Goal: Task Accomplishment & Management: Use online tool/utility

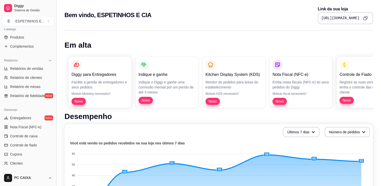
scroll to position [132, 0]
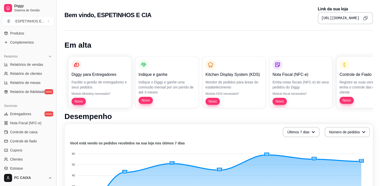
drag, startPoint x: 54, startPoint y: 134, endPoint x: 55, endPoint y: 160, distance: 26.7
click at [55, 160] on button "Toggle Sidebar" at bounding box center [56, 93] width 4 height 186
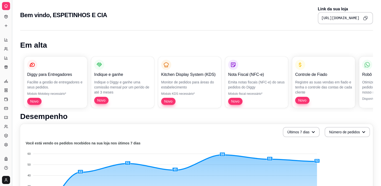
scroll to position [75, 0]
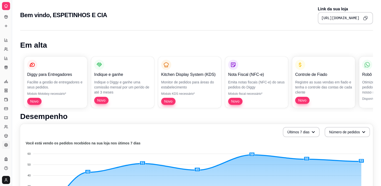
click at [5, 145] on icon at bounding box center [6, 145] width 4 height 4
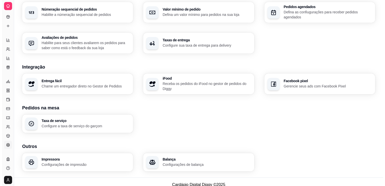
scroll to position [161, 0]
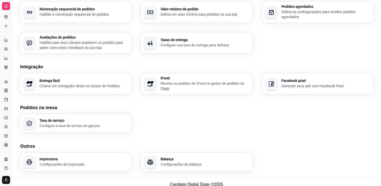
click at [118, 161] on div "Impressora Configurações de impressão" at bounding box center [84, 162] width 88 height 10
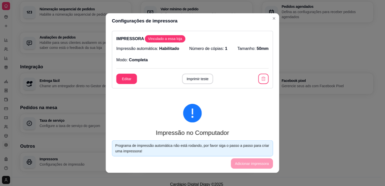
click at [118, 161] on footer "Programa de impressão automática não está rodando, por favor siga o passo a pas…" at bounding box center [192, 154] width 173 height 37
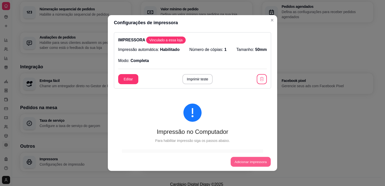
click at [242, 161] on button "Adicionar impressora" at bounding box center [250, 162] width 40 height 10
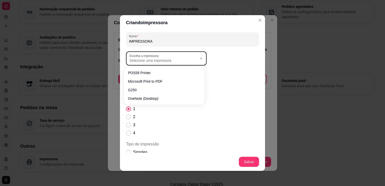
click at [175, 60] on span "Selecione uma impressora" at bounding box center [163, 60] width 68 height 5
click at [151, 87] on span "G250" at bounding box center [161, 89] width 65 height 5
type input "G250"
select select "G250"
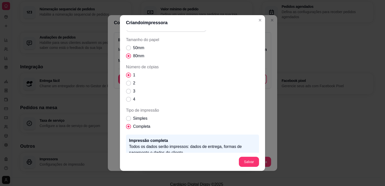
scroll to position [3, 0]
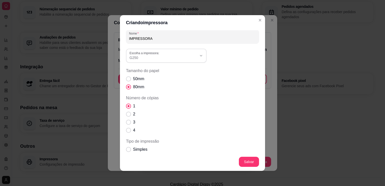
click at [182, 38] on input "IMPRESSORA" at bounding box center [192, 38] width 127 height 5
type input "IMPRESSORA GERTEC"
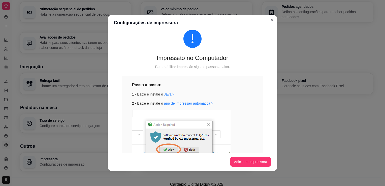
scroll to position [62, 0]
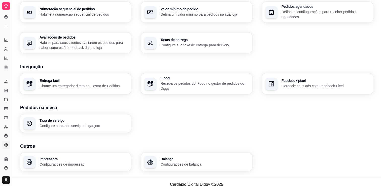
click at [70, 158] on h3 "Impressora" at bounding box center [84, 159] width 88 height 4
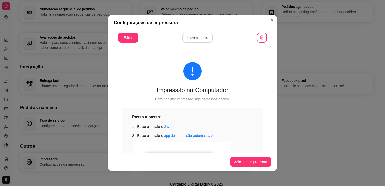
scroll to position [176, 0]
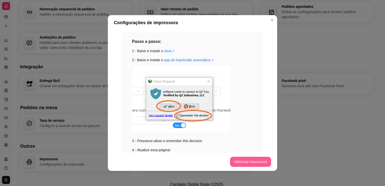
click at [256, 160] on button "Adicionar impressora" at bounding box center [250, 162] width 41 height 10
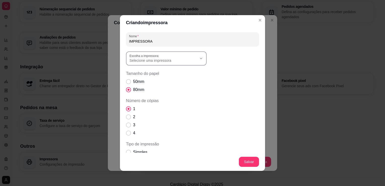
click at [186, 60] on span "Selecione uma impressora" at bounding box center [163, 60] width 68 height 5
click at [138, 90] on span "G250" at bounding box center [161, 89] width 65 height 5
type input "G250"
select select "G250"
drag, startPoint x: 153, startPoint y: 42, endPoint x: 113, endPoint y: 42, distance: 40.6
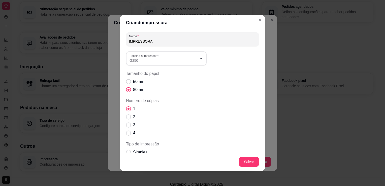
click at [113, 42] on div "Criando impressora Nome IMPRESSORA G250 Escolha a impressora: POS58 Printer Mic…" at bounding box center [192, 93] width 385 height 186
type input "g"
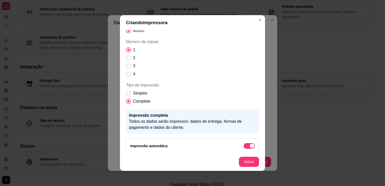
scroll to position [61, 0]
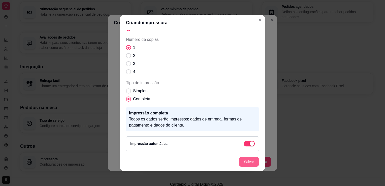
type input "Impressora g250"
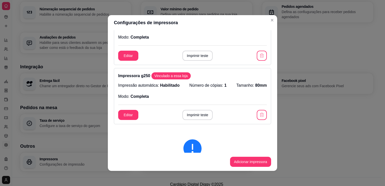
scroll to position [59, 0]
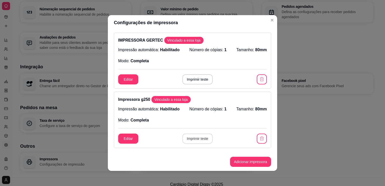
click at [198, 138] on button "Imprimir teste" at bounding box center [197, 139] width 30 height 10
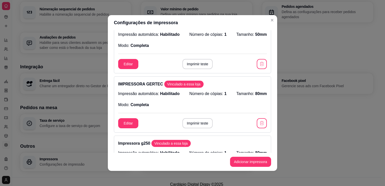
scroll to position [25, 0]
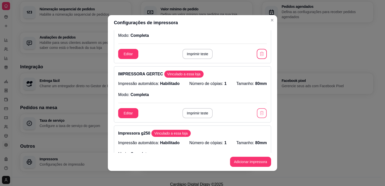
click at [259, 114] on icon "button" at bounding box center [261, 113] width 5 height 5
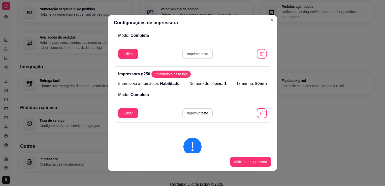
click at [259, 54] on button "button" at bounding box center [262, 54] width 10 height 10
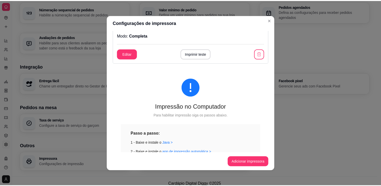
scroll to position [0, 0]
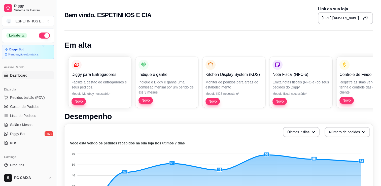
drag, startPoint x: 368, startPoint y: 0, endPoint x: 266, endPoint y: 9, distance: 102.6
click at [266, 9] on div "Bem vindo, ESPETINHOS E CIA Link da sua loja https://diggy.menu/espetinhosecia" at bounding box center [218, 15] width 309 height 18
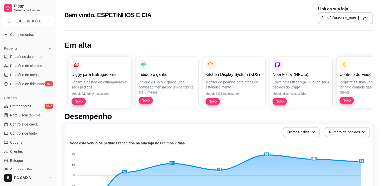
scroll to position [176, 0]
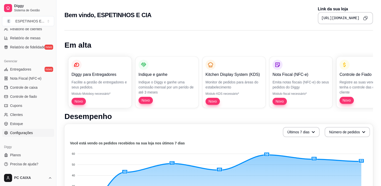
click at [25, 135] on span "Configurações" at bounding box center [21, 132] width 23 height 5
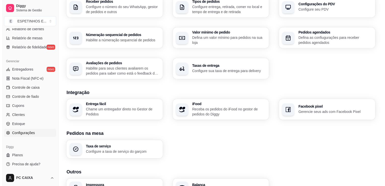
scroll to position [167, 0]
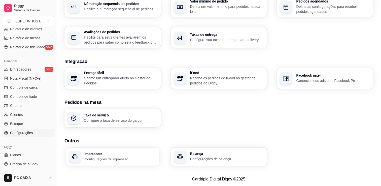
click at [127, 155] on div "Impressora Configurações de impressão" at bounding box center [121, 156] width 72 height 9
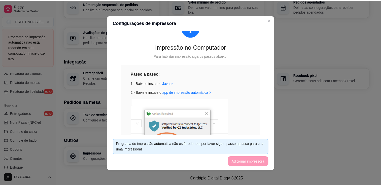
scroll to position [89, 0]
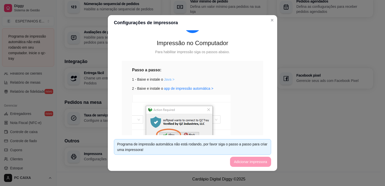
click at [165, 80] on link "Java >" at bounding box center [169, 79] width 11 height 4
click at [183, 88] on link "app de impressão automática >" at bounding box center [188, 88] width 49 height 4
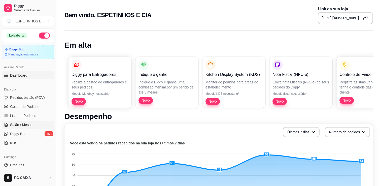
click at [27, 128] on link "Salão / Mesas" at bounding box center [28, 125] width 52 height 8
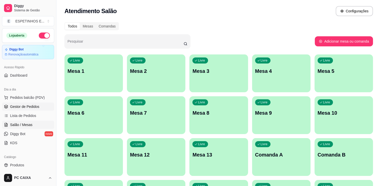
click at [32, 108] on span "Gestor de Pedidos" at bounding box center [24, 106] width 29 height 5
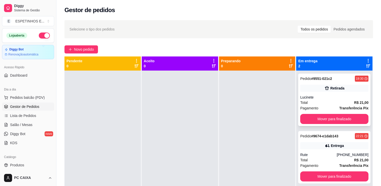
click at [320, 82] on div "Pedido # 9551-021c2 19:30 Retirada Lucinete Total R$ 21,00 Pagamento Transferên…" at bounding box center [334, 100] width 72 height 52
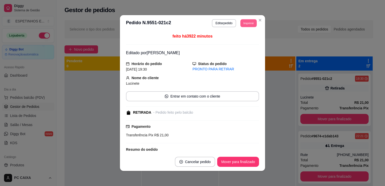
click at [242, 24] on button "Imprimir" at bounding box center [248, 23] width 16 height 8
click at [240, 38] on button "Impressora g250" at bounding box center [236, 41] width 35 height 8
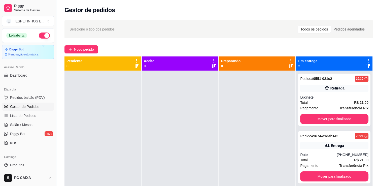
click at [258, 23] on div "Selecione o tipo dos pedidos Todos os pedidos Pedidos agendados" at bounding box center [218, 29] width 309 height 18
click at [21, 122] on span "Salão / Mesas" at bounding box center [21, 124] width 22 height 5
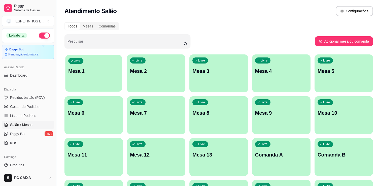
click at [99, 79] on div "Livre Mesa 1" at bounding box center [93, 70] width 57 height 31
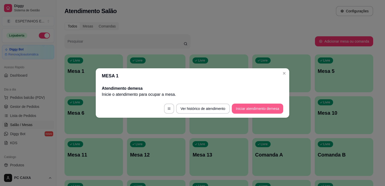
click at [252, 108] on button "Iniciar atendimento de mesa" at bounding box center [257, 109] width 51 height 10
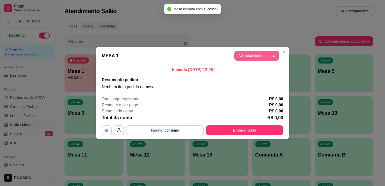
click at [255, 54] on button "Adicionar itens na mesa" at bounding box center [256, 56] width 45 height 10
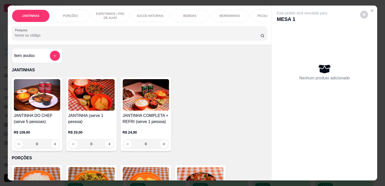
click at [163, 143] on div "0" at bounding box center [146, 144] width 46 height 10
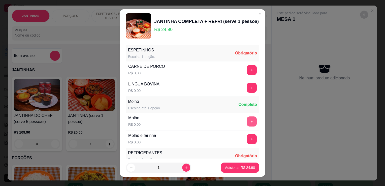
click at [241, 119] on div "ESPETINHOS Escolha 1 opção. Obrigatório CARNE DE PORCO R$ 0,00 + LÍNGUA BOVINA …" at bounding box center [192, 131] width 133 height 172
click at [247, 119] on button "+" at bounding box center [252, 122] width 10 height 10
click at [247, 71] on button "+" at bounding box center [252, 70] width 10 height 10
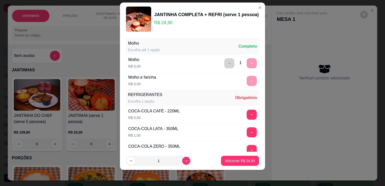
scroll to position [53, 0]
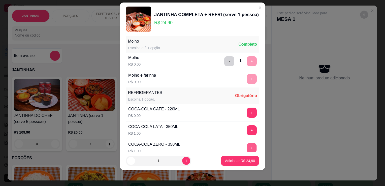
click at [247, 143] on button "+" at bounding box center [252, 148] width 10 height 10
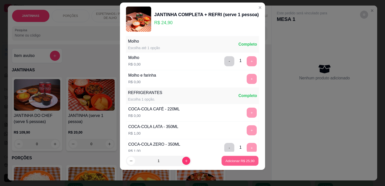
click at [239, 163] on p "Adicionar R$ 25,90" at bounding box center [239, 160] width 29 height 5
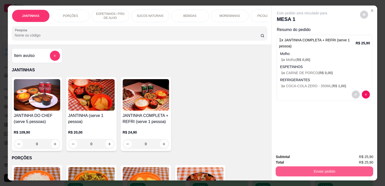
click at [329, 168] on button "Enviar pedido" at bounding box center [324, 171] width 97 height 10
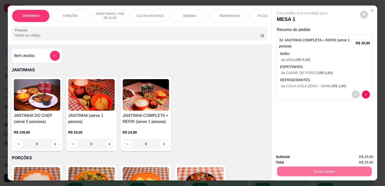
click at [318, 159] on button "Não registrar e enviar pedido" at bounding box center [307, 156] width 51 height 9
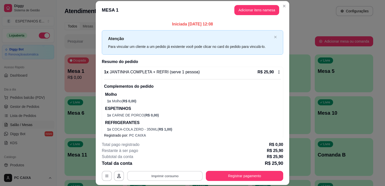
click at [150, 175] on button "Imprimir consumo" at bounding box center [165, 176] width 76 height 10
click at [160, 163] on button "Impressora g250" at bounding box center [164, 164] width 35 height 8
